Goal: Answer question/provide support

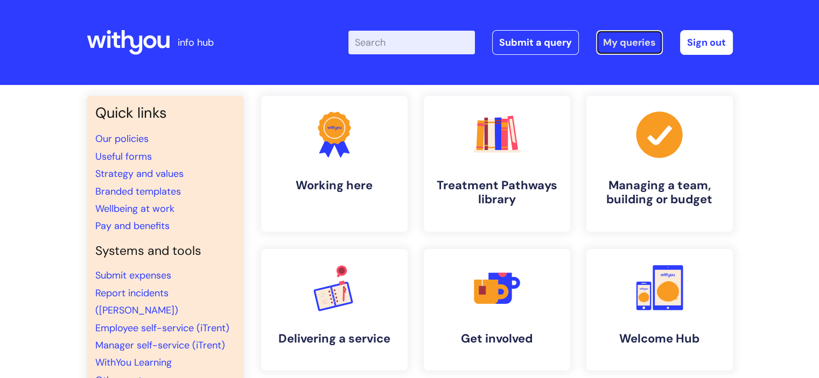
click at [623, 44] on link "My queries" at bounding box center [629, 42] width 67 height 25
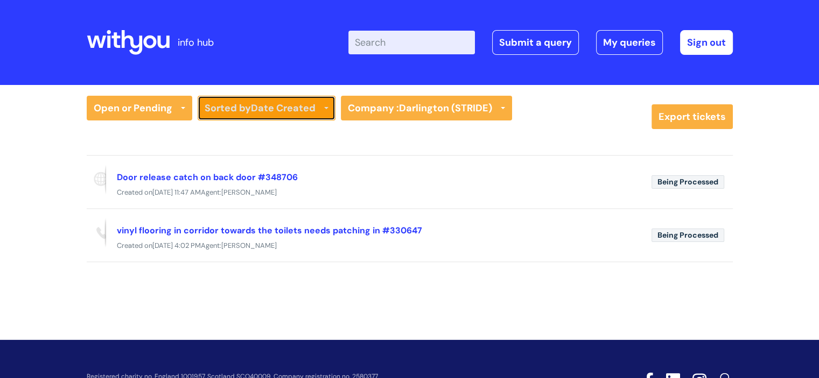
click at [294, 114] on b "Date Created" at bounding box center [283, 108] width 65 height 13
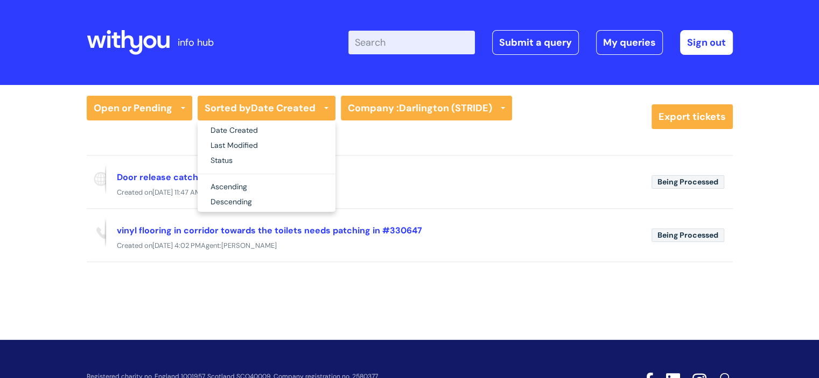
click at [392, 124] on div "Open or Pending All Tickets Open or Pending Resolved or Closed Date Created Las…" at bounding box center [410, 117] width 646 height 42
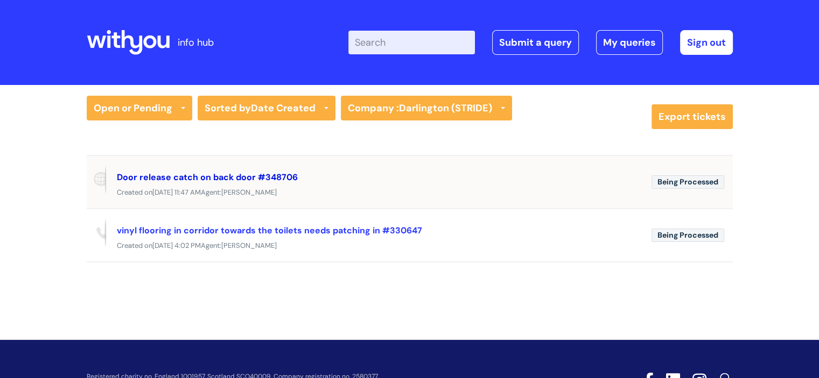
click at [193, 177] on link "Door release catch on back door #348706" at bounding box center [207, 177] width 181 height 11
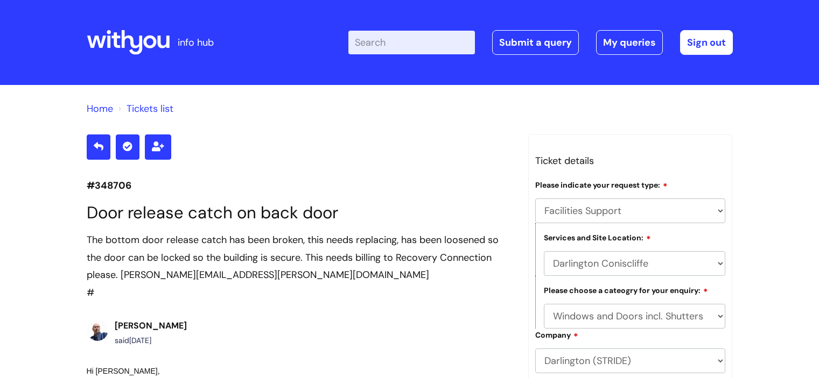
select select "Facilities Support"
select select "Darlington Coniscliffe"
select select "Windows and Doors incl. Shutters"
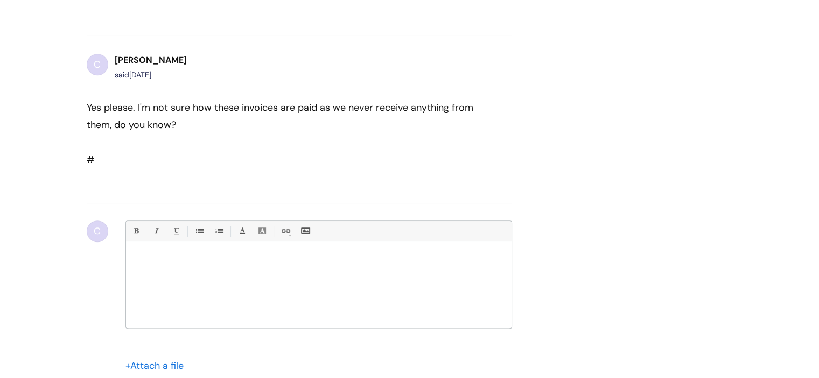
scroll to position [655, 0]
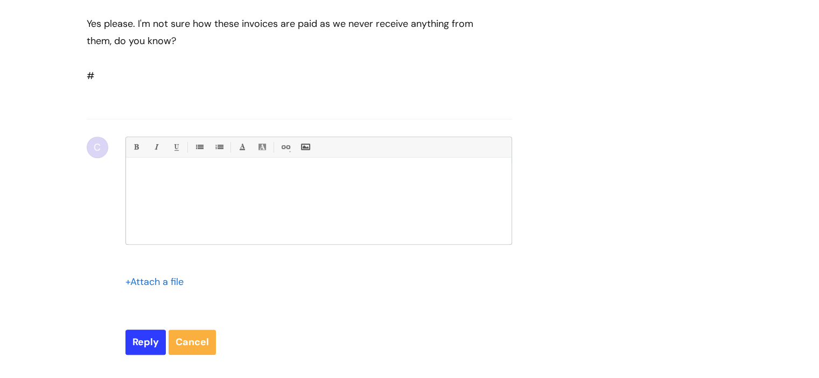
click at [155, 288] on input "file" at bounding box center [152, 280] width 54 height 13
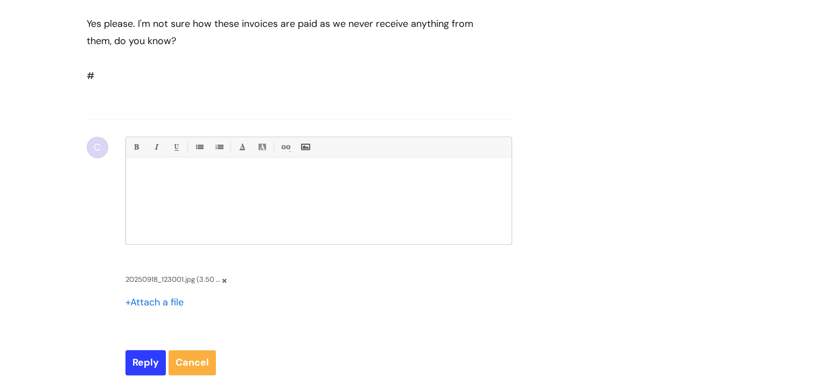
click at [163, 308] on input "file" at bounding box center [152, 301] width 54 height 13
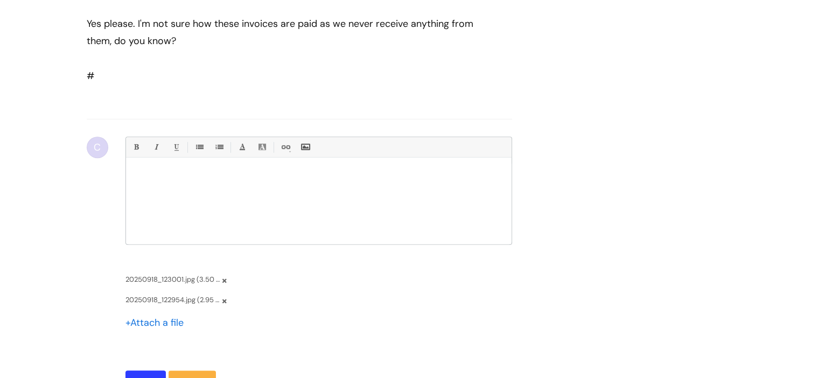
click at [175, 329] on input "file" at bounding box center [152, 321] width 54 height 13
click at [255, 197] on div at bounding box center [318, 204] width 385 height 81
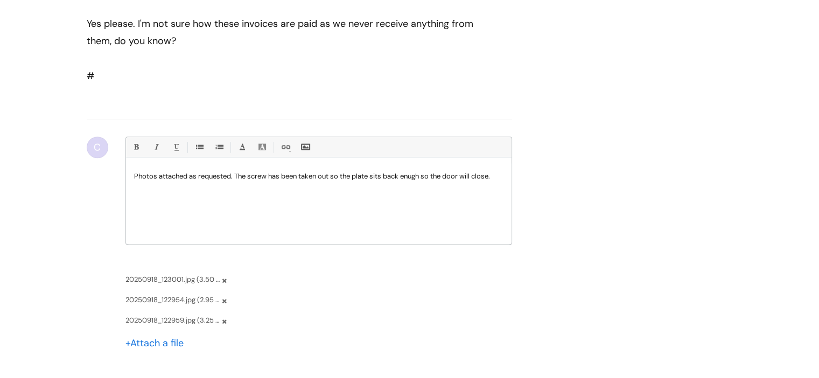
click at [413, 181] on p "Photos attached as requested. The screw has been taken out so the plate sits ba…" at bounding box center [318, 177] width 369 height 10
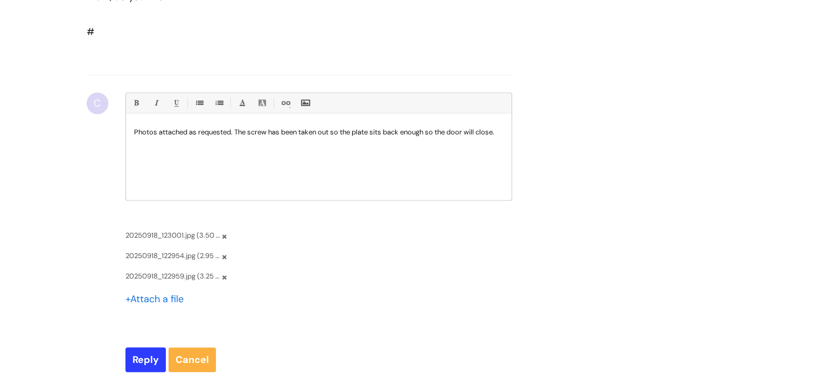
scroll to position [763, 0]
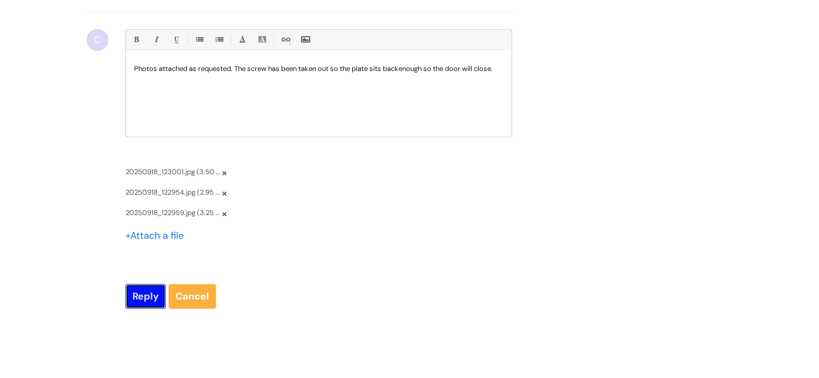
click at [135, 309] on input "Reply" at bounding box center [145, 296] width 40 height 25
type input "Please Wait..."
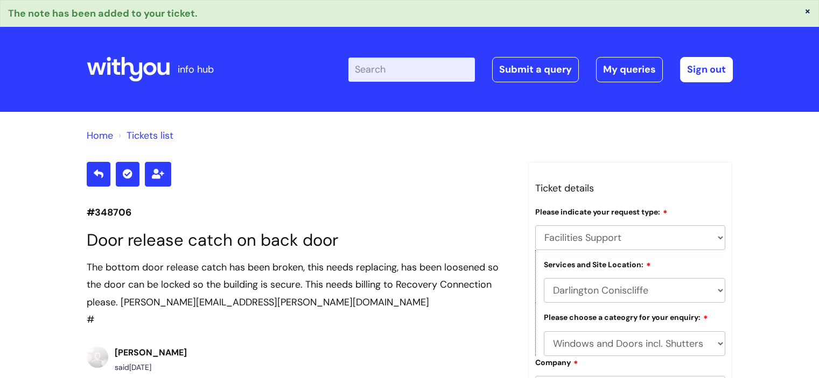
select select "Facilities Support"
select select "Darlington Coniscliffe"
select select "Windows and Doors incl. Shutters"
